Goal: Check status

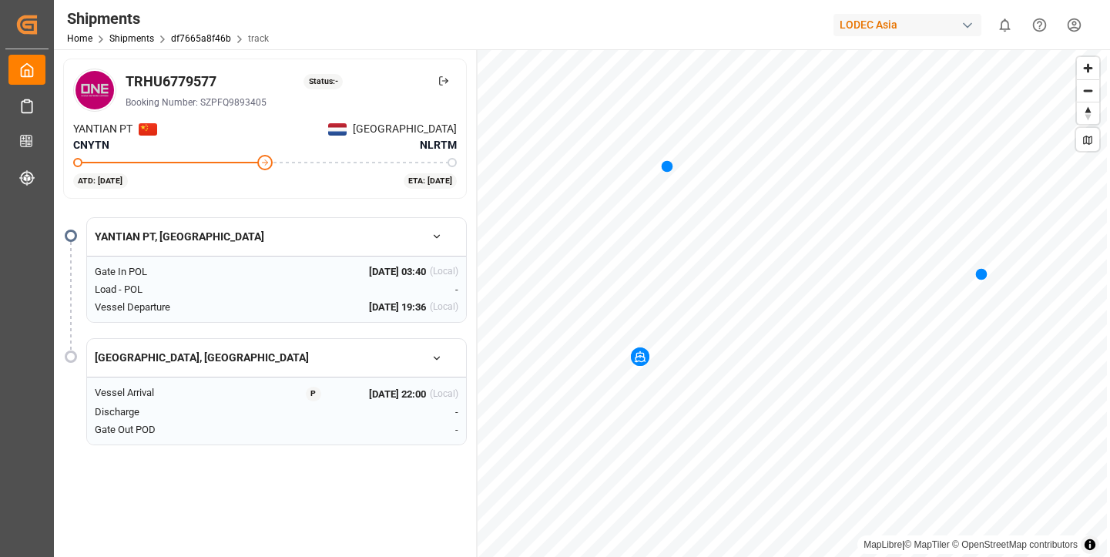
click at [442, 177] on div "ETA: [DATE]" at bounding box center [431, 180] width 54 height 15
click at [428, 307] on div "[DATE] 19:36 (Local)" at bounding box center [413, 307] width 89 height 15
click at [438, 354] on icon "button" at bounding box center [437, 358] width 11 height 11
click at [438, 357] on icon "button" at bounding box center [437, 358] width 11 height 11
click at [460, 433] on div "Vessel Arrival P 22 Nov 2025 22:00 (Local) Discharge - Gate Out POD -" at bounding box center [276, 411] width 379 height 68
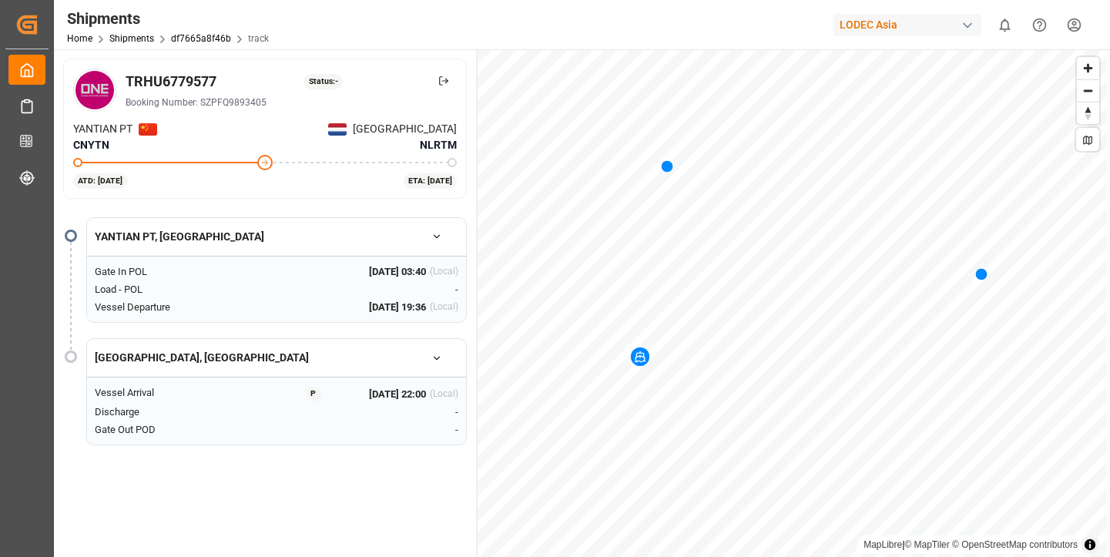
click at [452, 420] on div "Vessel Arrival P 22 Nov 2025 22:00 (Local) Discharge - Gate Out POD -" at bounding box center [276, 411] width 379 height 68
